Goal: Answer question/provide support

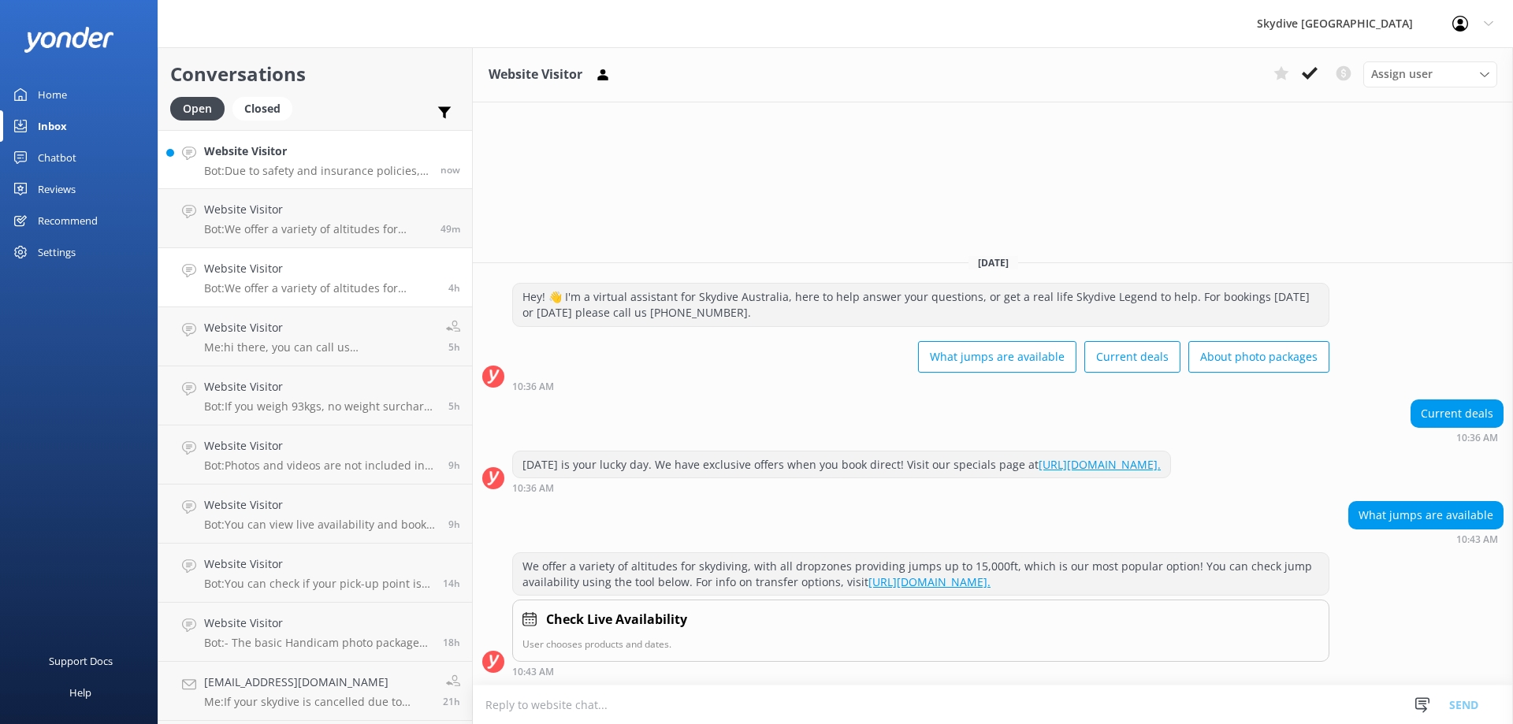
click at [326, 176] on p "Bot: Due to safety and insurance policies, you cannot take a GoPro or any other…" at bounding box center [316, 171] width 225 height 14
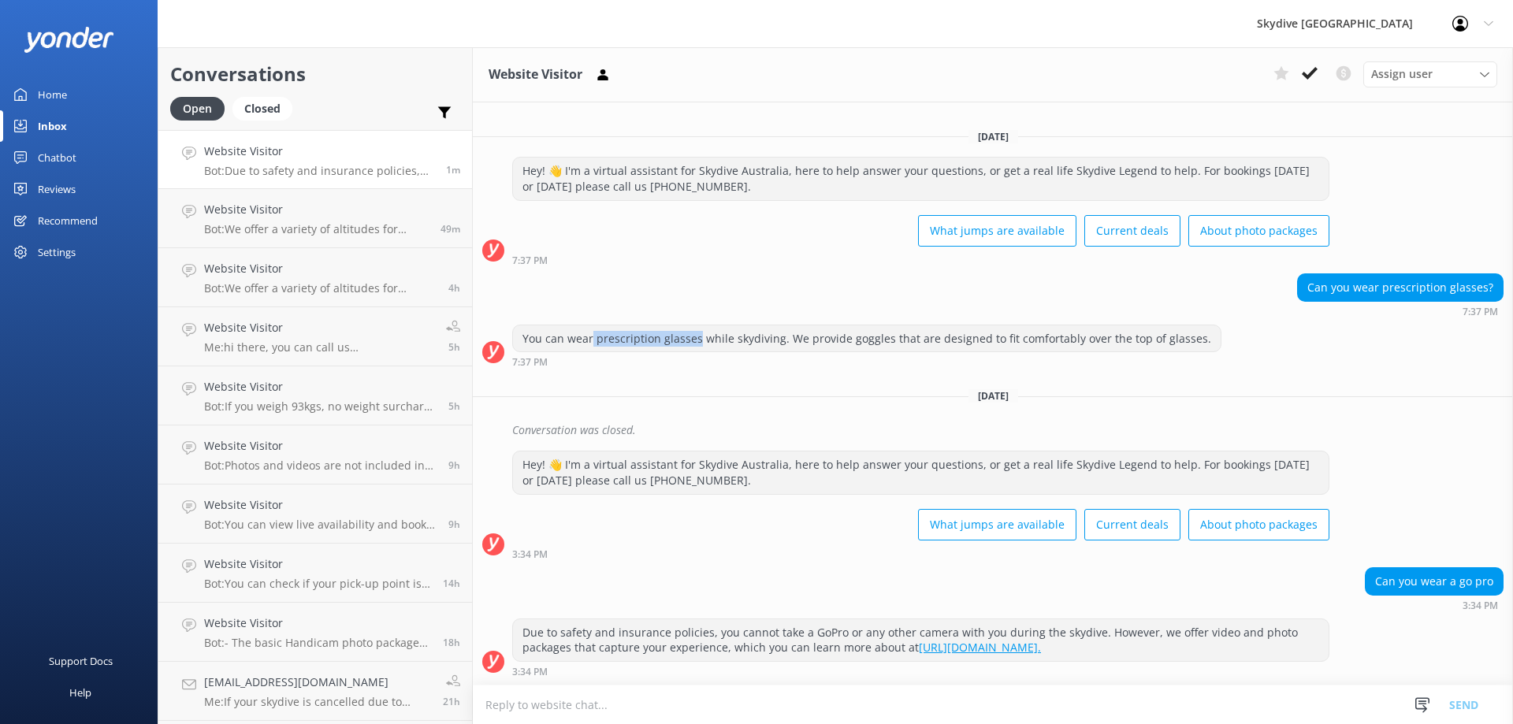
drag, startPoint x: 595, startPoint y: 340, endPoint x: 702, endPoint y: 344, distance: 106.5
click at [702, 344] on div "You can wear prescription glasses while skydiving. We provide goggles that are …" at bounding box center [867, 339] width 708 height 27
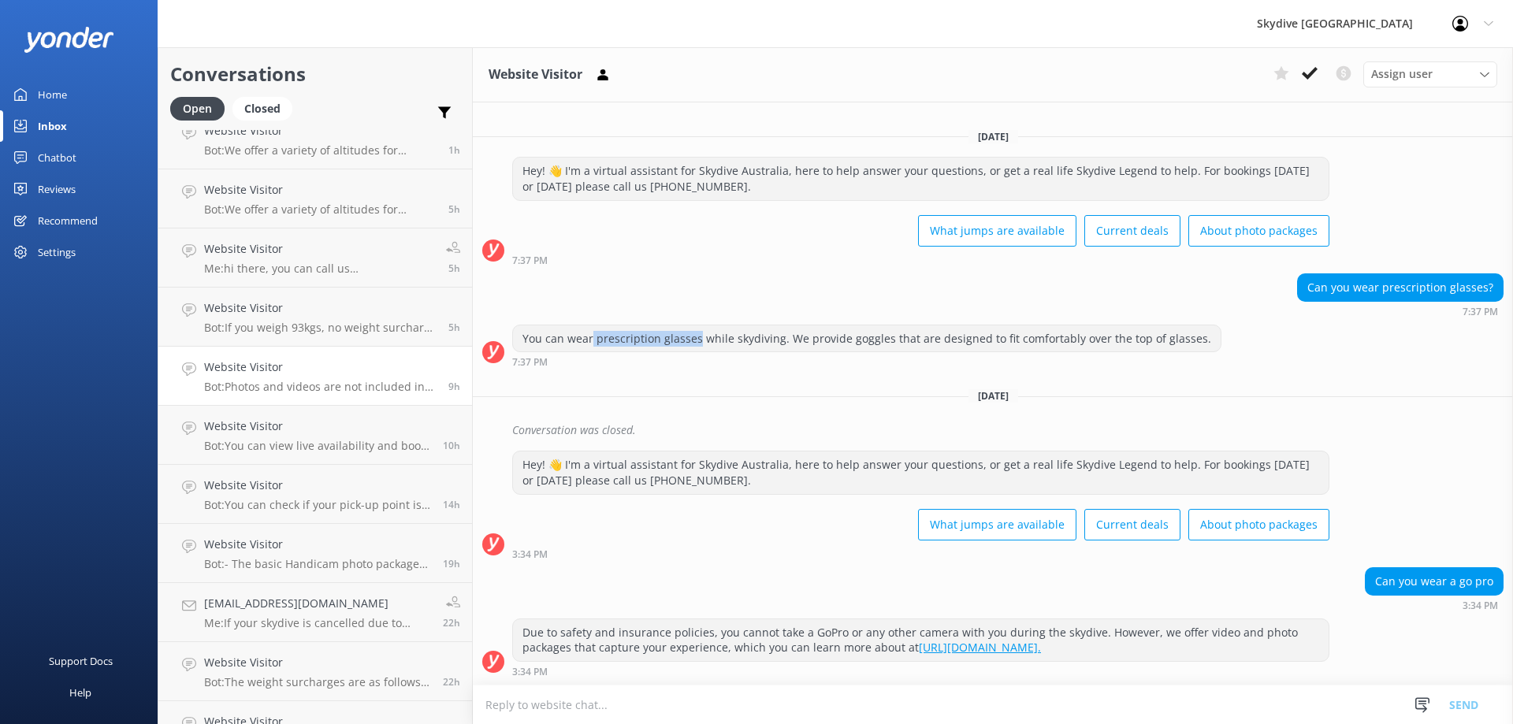
click at [342, 389] on p "Bot: Photos and videos are not included in the price of a tandem skydive but ca…" at bounding box center [320, 387] width 233 height 14
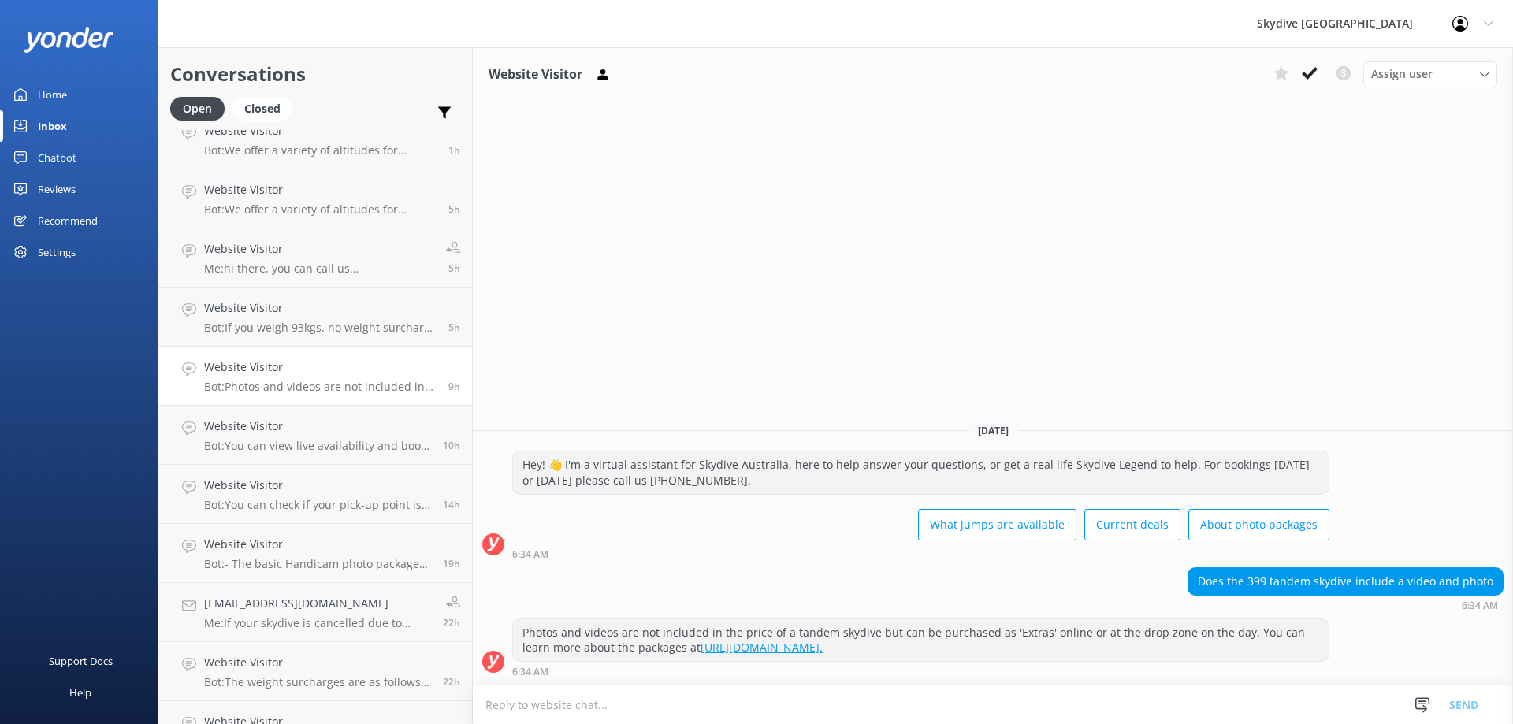
drag, startPoint x: 1028, startPoint y: 652, endPoint x: 517, endPoint y: 627, distance: 511.4
click at [517, 627] on div "Photos and videos are not included in the price of a tandem skydive but can be …" at bounding box center [921, 641] width 816 height 42
copy div "Photos and videos are not included in the price of a tandem skydive but can be …"
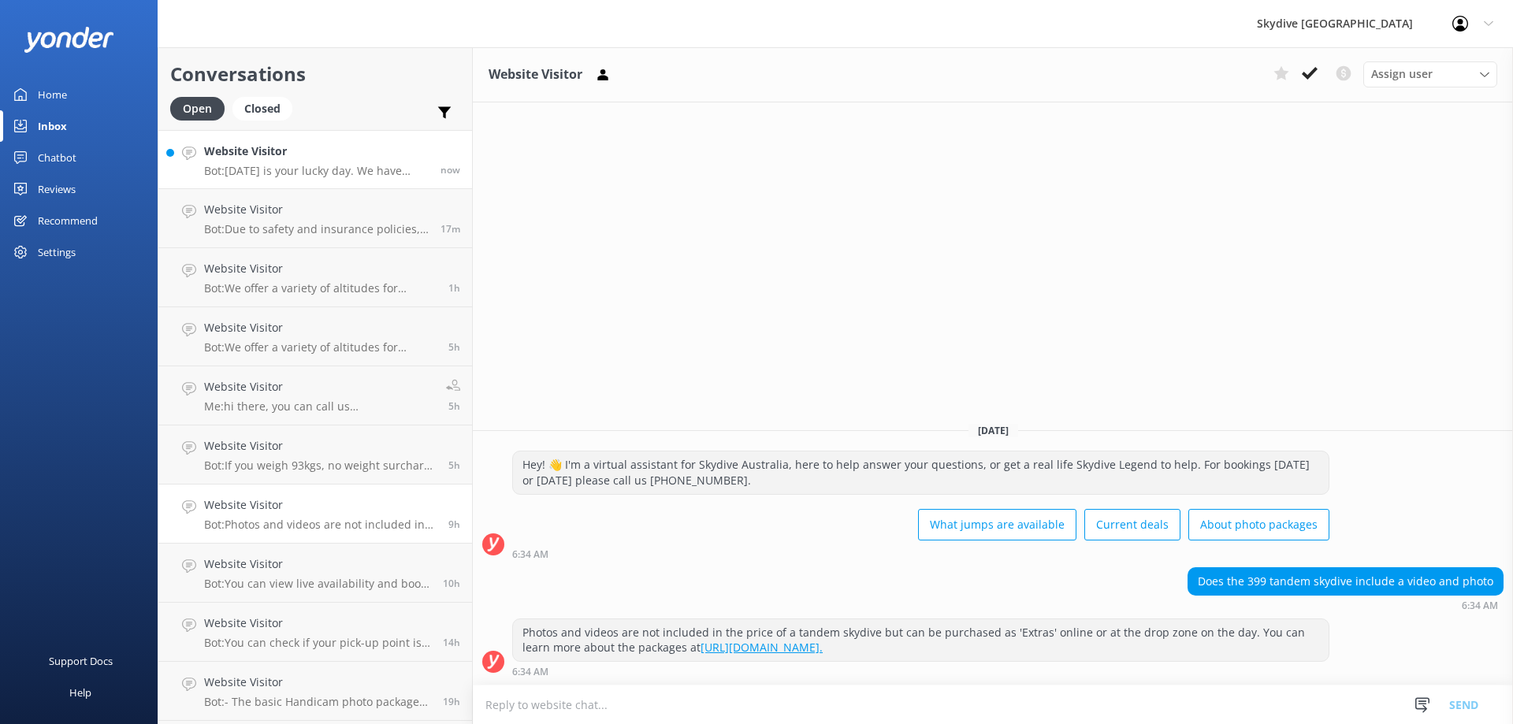
click at [287, 172] on p "Bot: [DATE] is your lucky day. We have exclusive offers when you book direct! V…" at bounding box center [316, 171] width 225 height 14
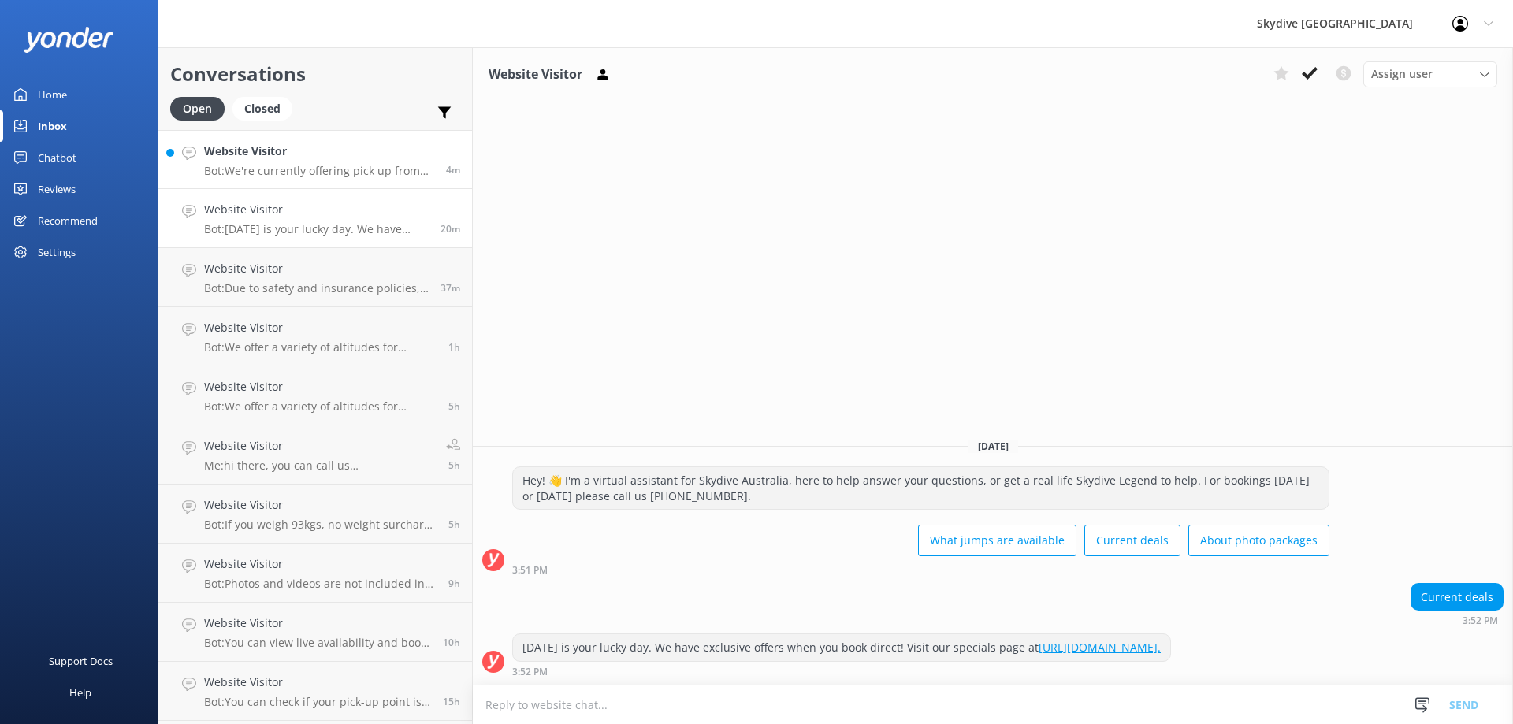
click at [293, 165] on p "Bot: We're currently offering pick up from the majority of our locations. Pleas…" at bounding box center [319, 171] width 230 height 14
